Goal: Obtain resource: Download file/media

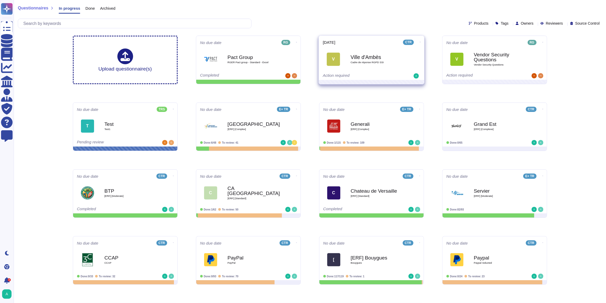
click at [389, 59] on b "Ville d'Ambès" at bounding box center [376, 56] width 53 height 5
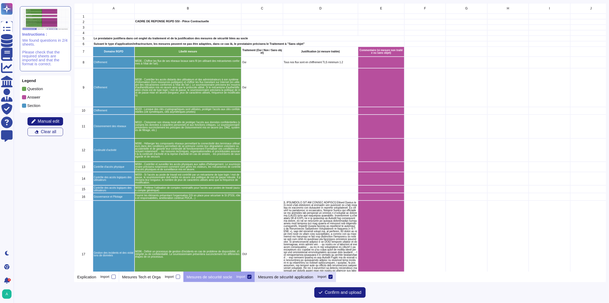
click at [265, 277] on p "Mesures de sécurité application" at bounding box center [285, 277] width 55 height 4
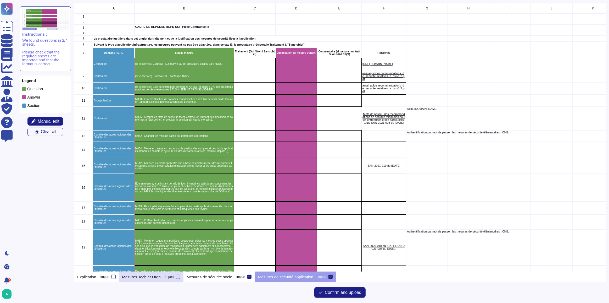
click at [144, 276] on p "Mesures Tech et Orga" at bounding box center [141, 277] width 38 height 4
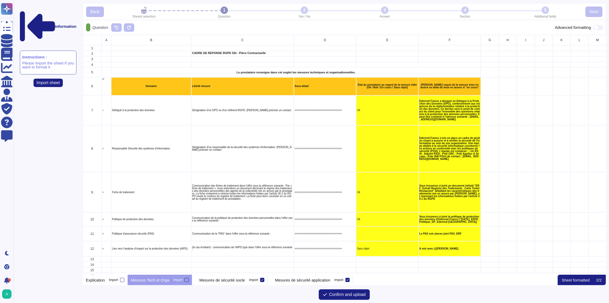
scroll to position [236, 520]
click at [98, 279] on p "Explication" at bounding box center [95, 280] width 19 height 4
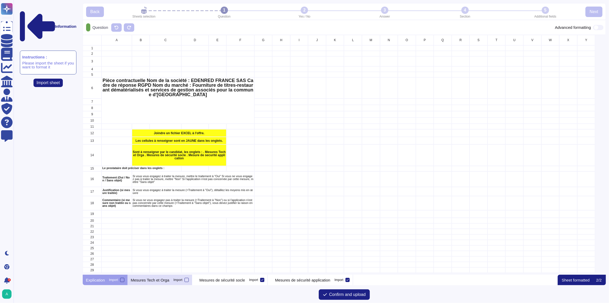
click at [157, 279] on p "Mesures Tech et Orga" at bounding box center [150, 280] width 38 height 4
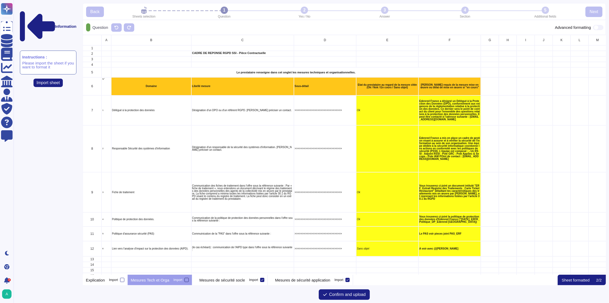
click at [186, 280] on div at bounding box center [187, 280] width 4 height 4
click at [0, 0] on input "Import" at bounding box center [0, 0] width 0 height 0
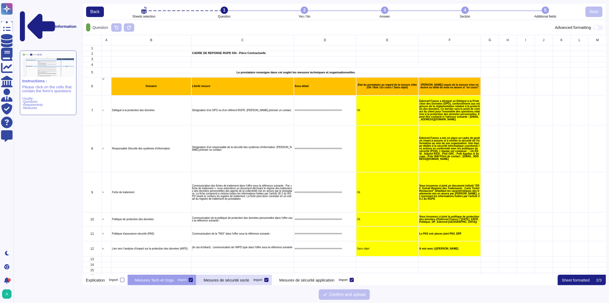
click at [239, 282] on p "Mesures de sécurité socle" at bounding box center [227, 280] width 46 height 4
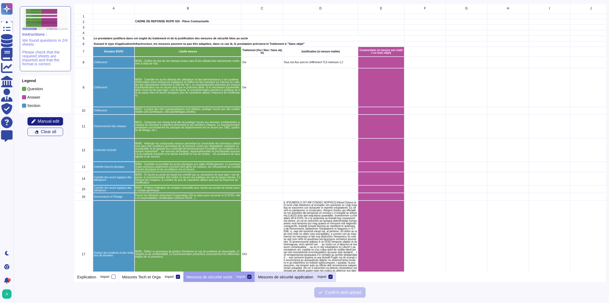
scroll to position [265, 529]
click at [283, 277] on p "Mesures de sécurité application" at bounding box center [285, 277] width 55 height 4
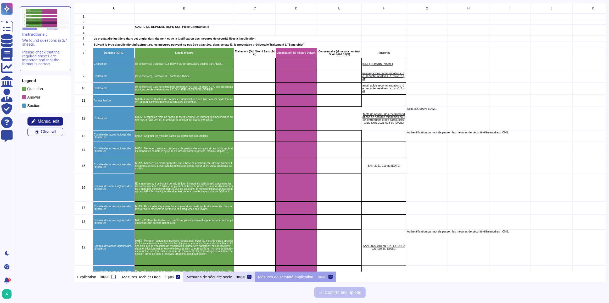
click at [216, 278] on p "Mesures de sécurité socle" at bounding box center [210, 277] width 46 height 4
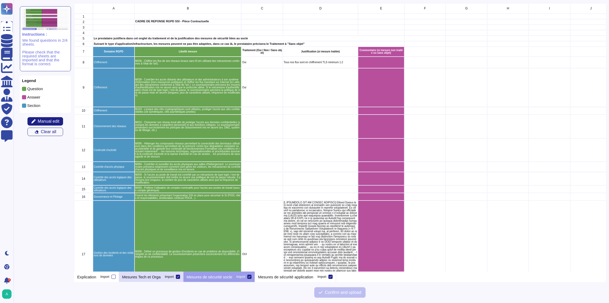
click at [144, 277] on p "Mesures Tech et Orga" at bounding box center [141, 277] width 38 height 4
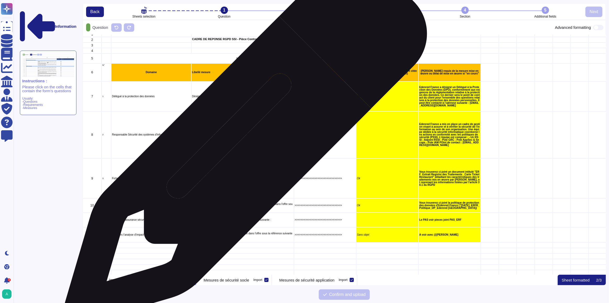
scroll to position [24, 0]
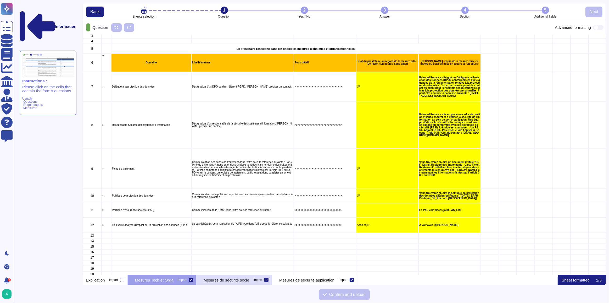
click at [225, 279] on p "Mesures de sécurité socle" at bounding box center [227, 280] width 46 height 4
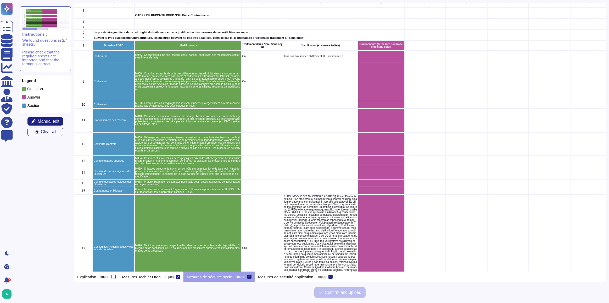
scroll to position [0, 0]
